Goal: Task Accomplishment & Management: Use online tool/utility

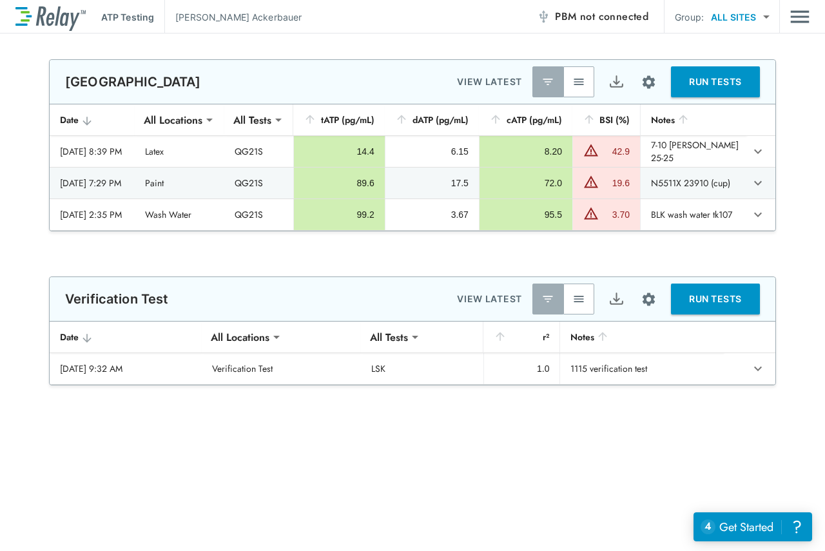
type input "**********"
type input "***"
click at [572, 84] on img "button" at bounding box center [578, 81] width 13 height 13
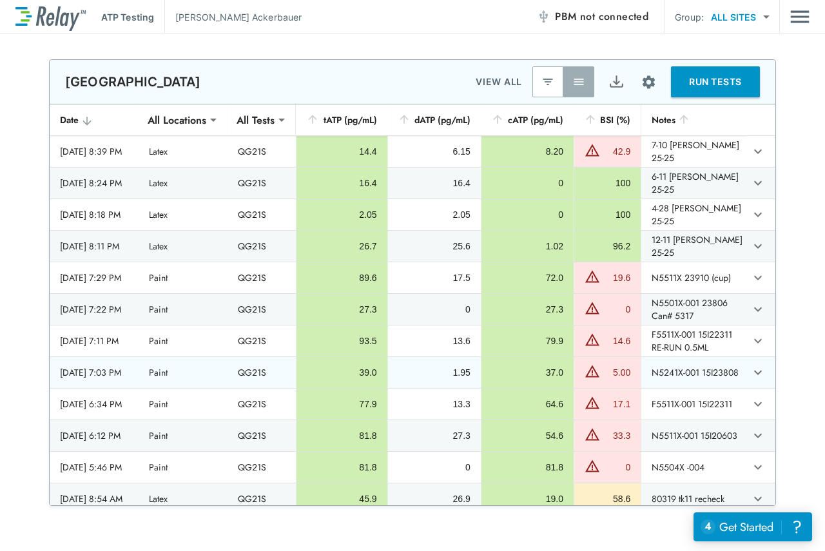
click at [722, 381] on td "N5241X-001 15I23808" at bounding box center [694, 372] width 106 height 31
click at [750, 376] on icon "expand row" at bounding box center [757, 372] width 15 height 15
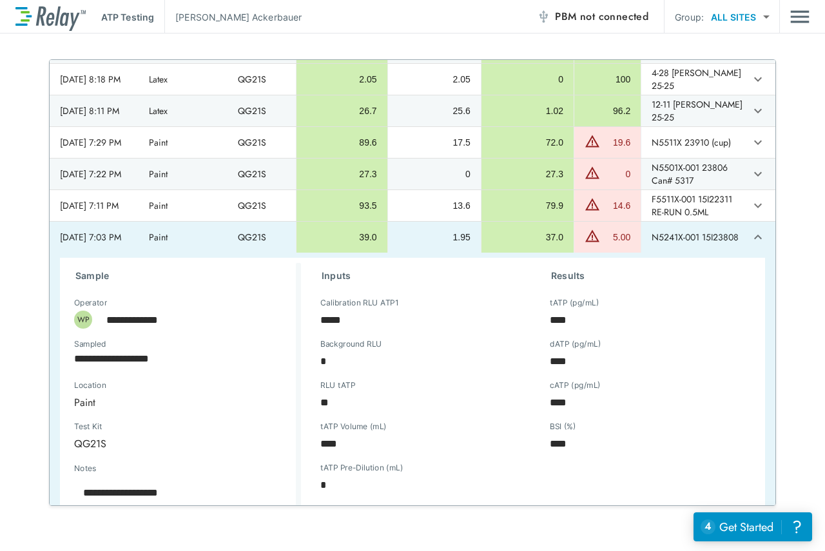
scroll to position [193, 0]
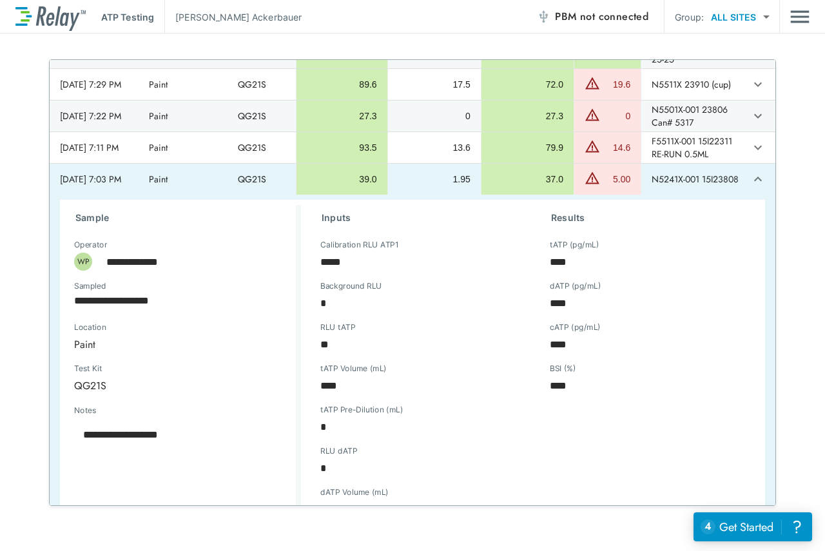
type textarea "*"
click at [750, 182] on icon "expand row" at bounding box center [757, 178] width 15 height 15
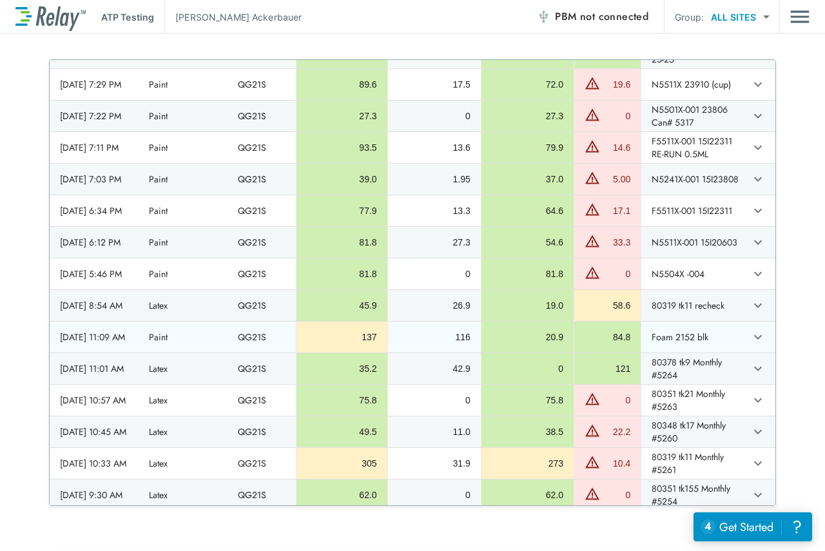
scroll to position [64, 0]
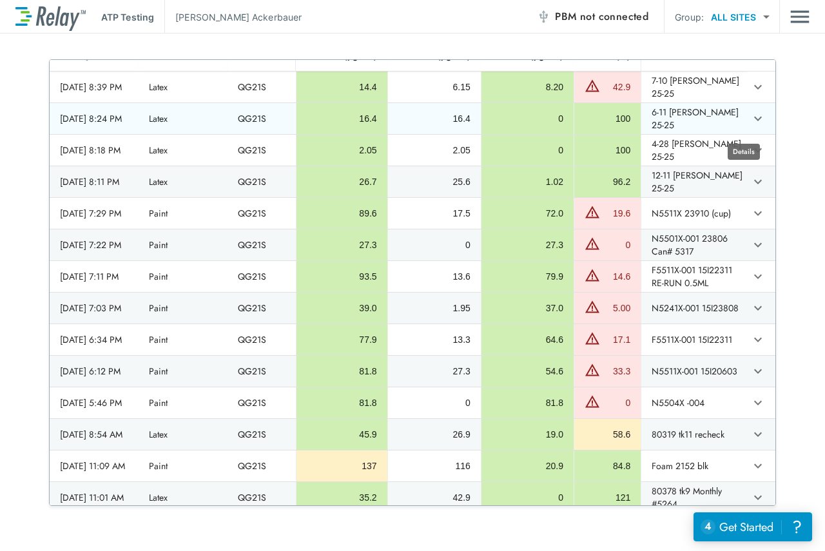
click at [750, 123] on icon "expand row" at bounding box center [757, 118] width 15 height 15
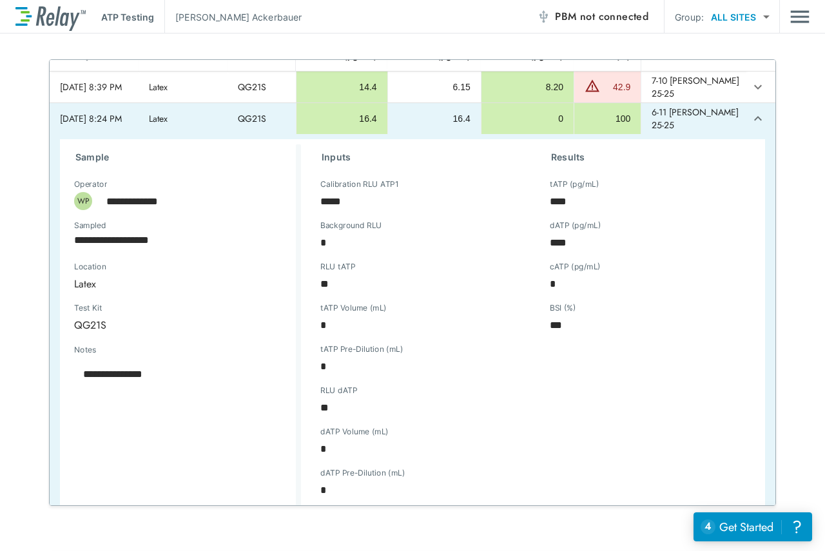
type textarea "*"
click at [750, 124] on icon "expand row" at bounding box center [757, 118] width 15 height 15
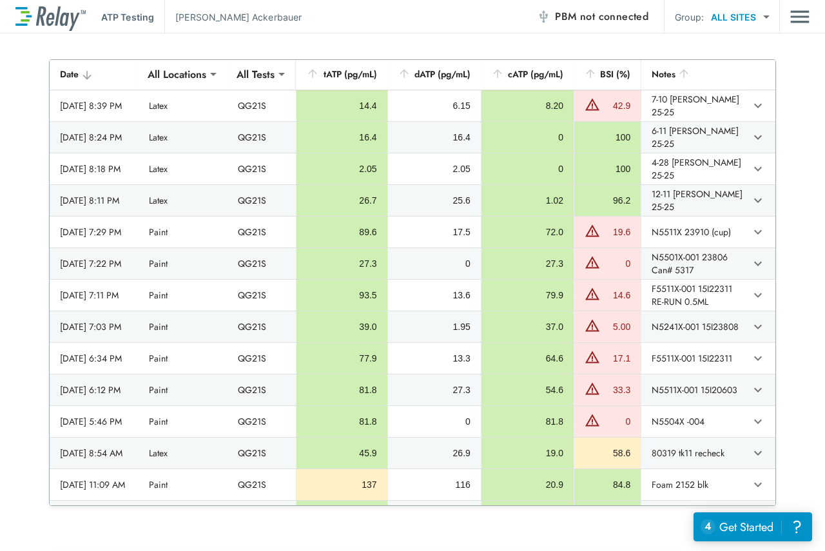
scroll to position [0, 0]
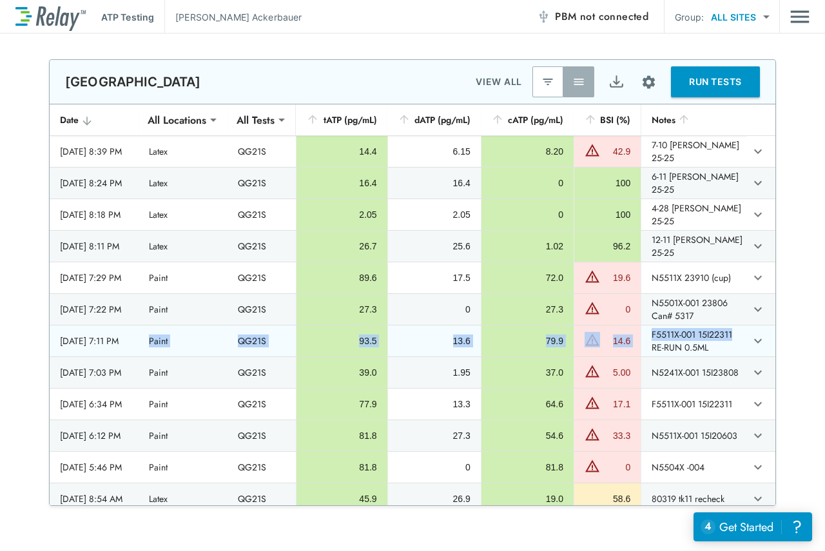
drag, startPoint x: 730, startPoint y: 343, endPoint x: 166, endPoint y: 350, distance: 563.9
click at [166, 350] on tr "[DATE] 7:11 PM Paint QG21S 93.5 13.6 79.9 14.6 F5511X-001 15I22311 RE-RUN 0.5ML" at bounding box center [413, 340] width 726 height 31
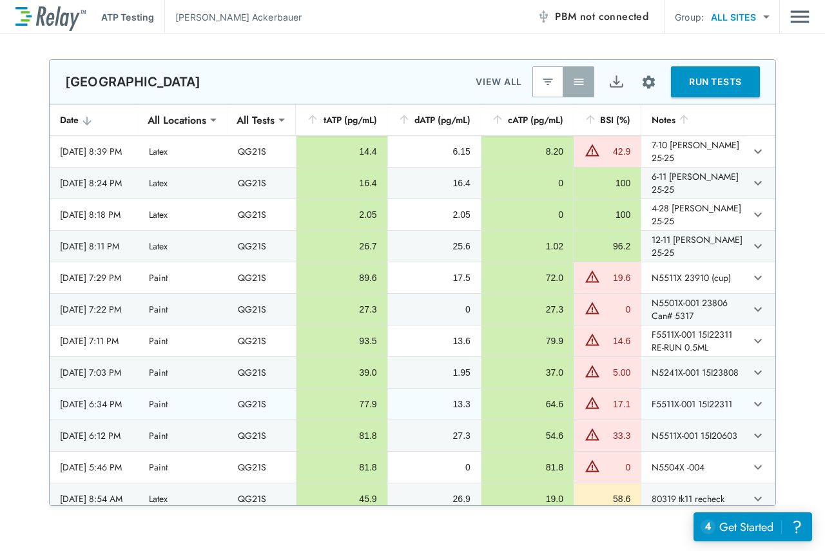
click at [425, 418] on td "13.3" at bounding box center [433, 404] width 93 height 31
